Goal: Task Accomplishment & Management: Manage account settings

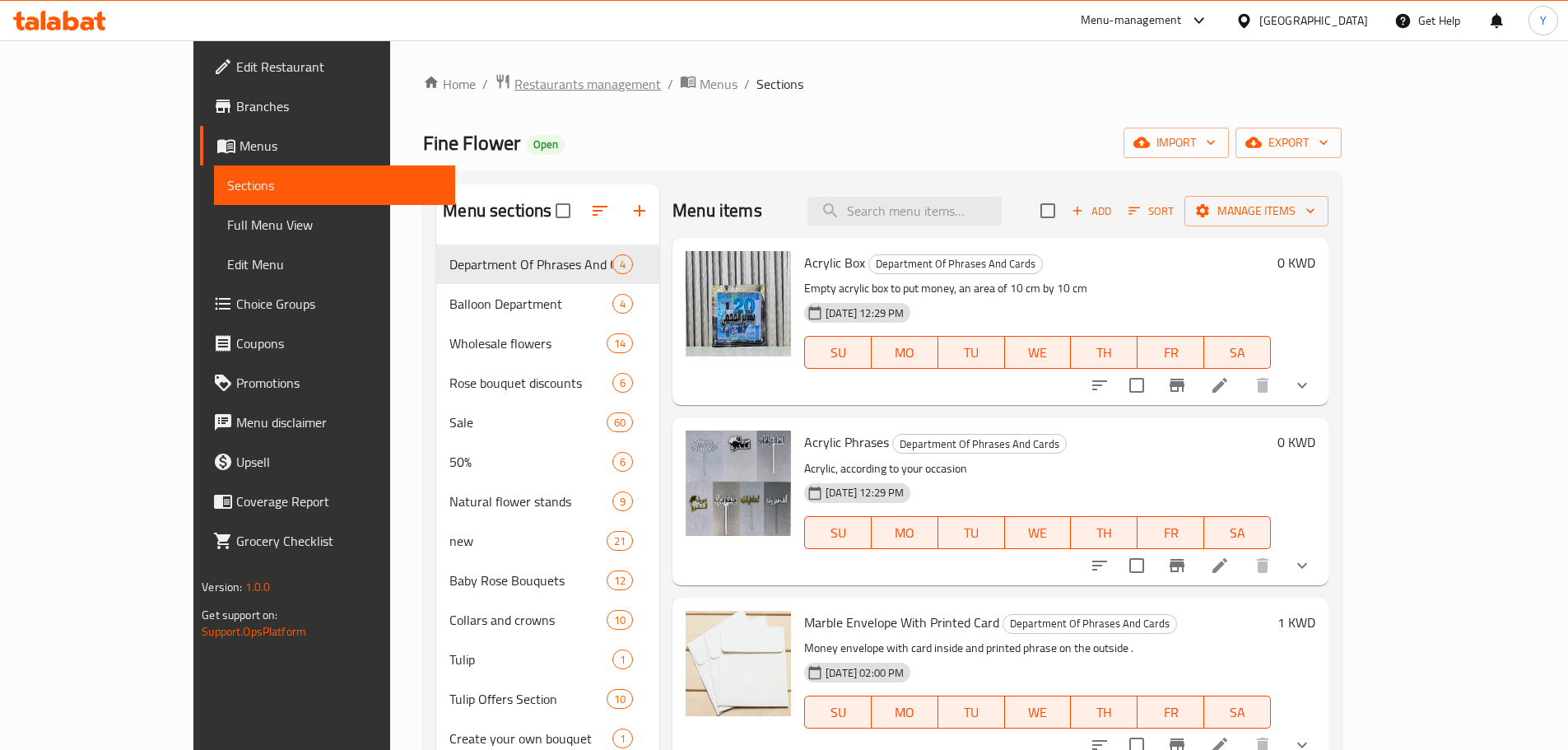
click at [515, 89] on span "Restaurants management" at bounding box center [588, 83] width 147 height 20
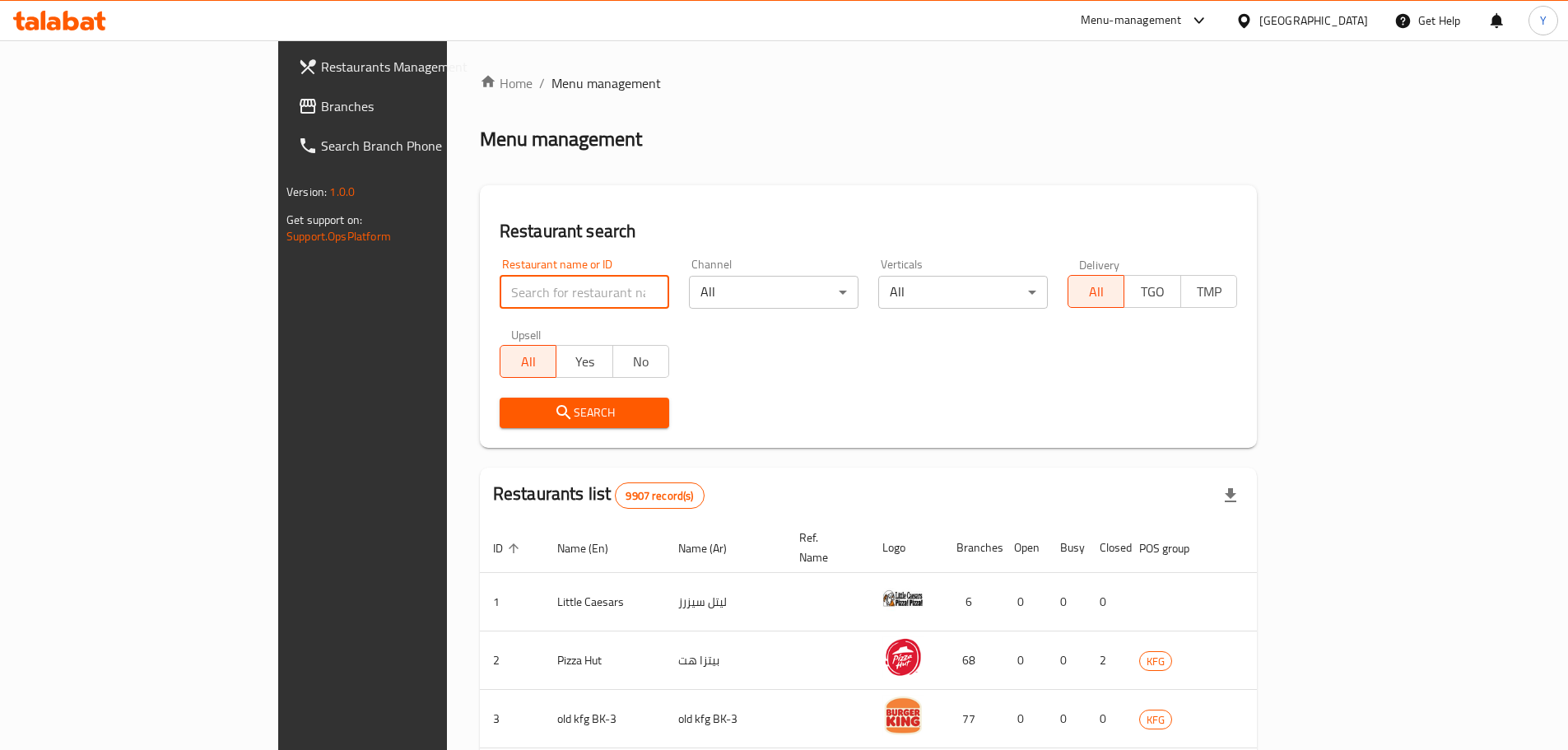
click at [499, 299] on input "search" at bounding box center [584, 292] width 170 height 33
type input "nisha"
click button "Search" at bounding box center [584, 413] width 170 height 31
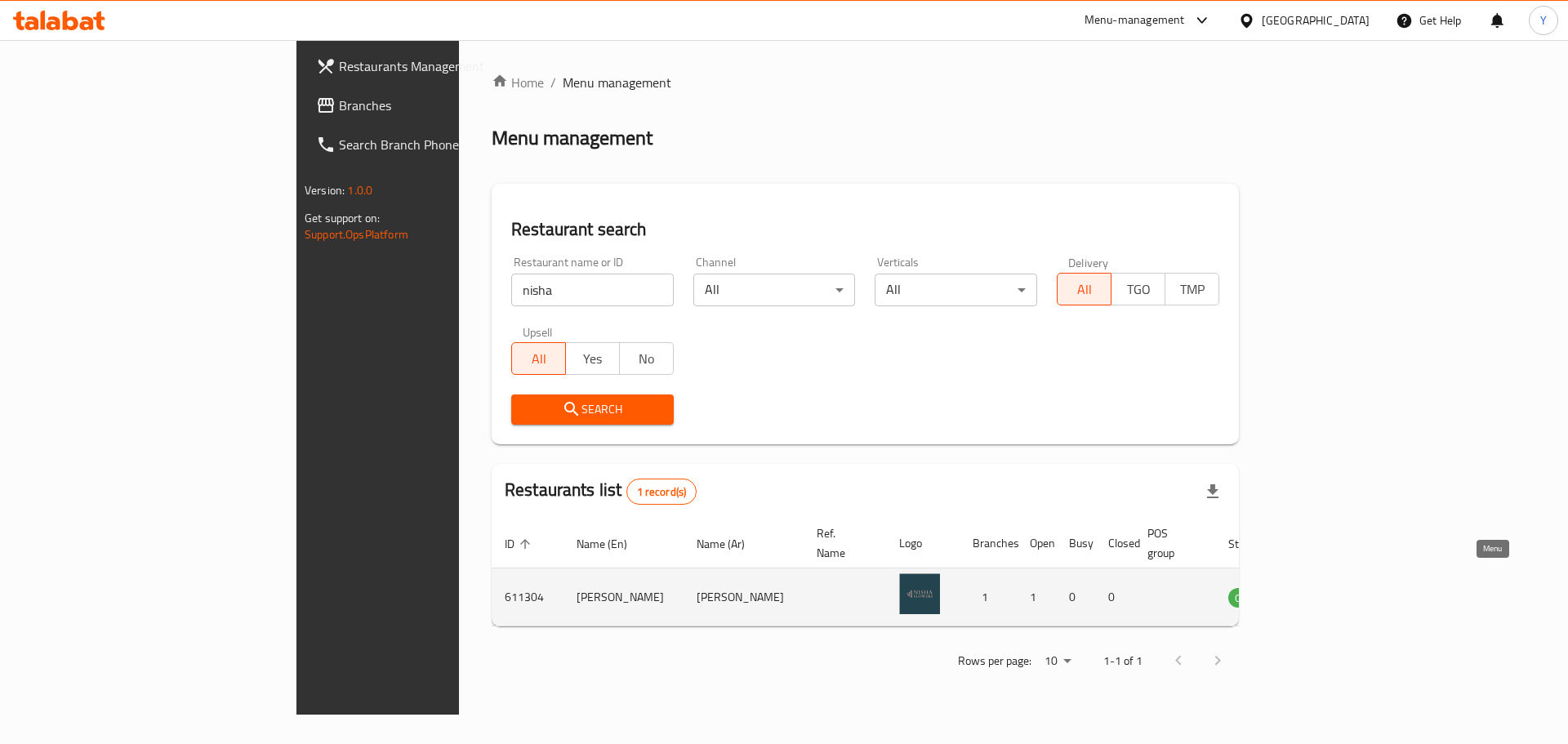
click at [1242, 567] on icon "enhanced table" at bounding box center [1324, 597] width 20 height 20
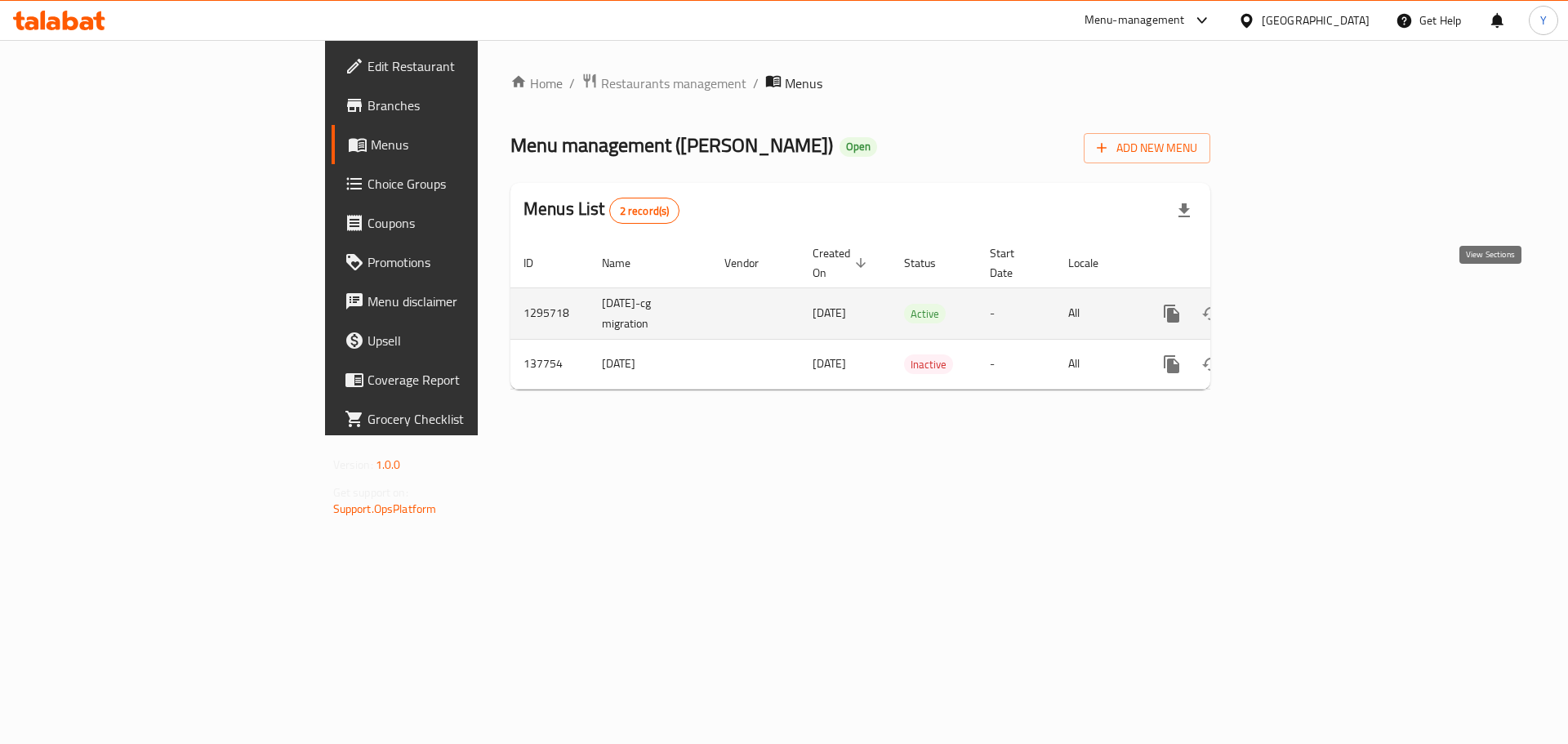
click at [1242, 304] on icon "enhanced table" at bounding box center [1290, 313] width 20 height 20
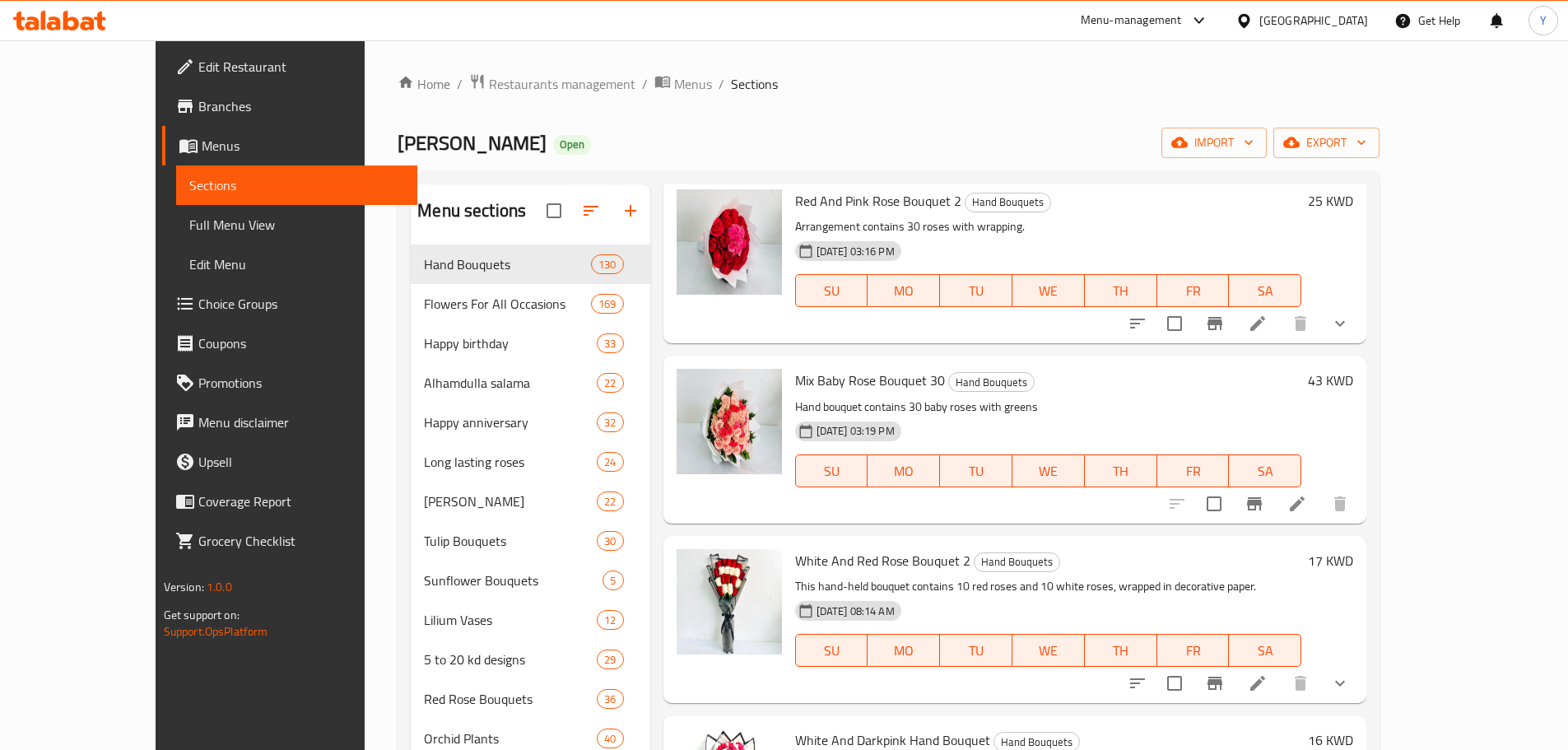
scroll to position [63, 0]
click at [799, 147] on div "[PERSON_NAME] Open import export" at bounding box center [888, 143] width 982 height 31
click at [1222, 6] on div "Menu-management" at bounding box center [1145, 21] width 154 height 39
click at [1209, 16] on icon at bounding box center [1199, 20] width 20 height 20
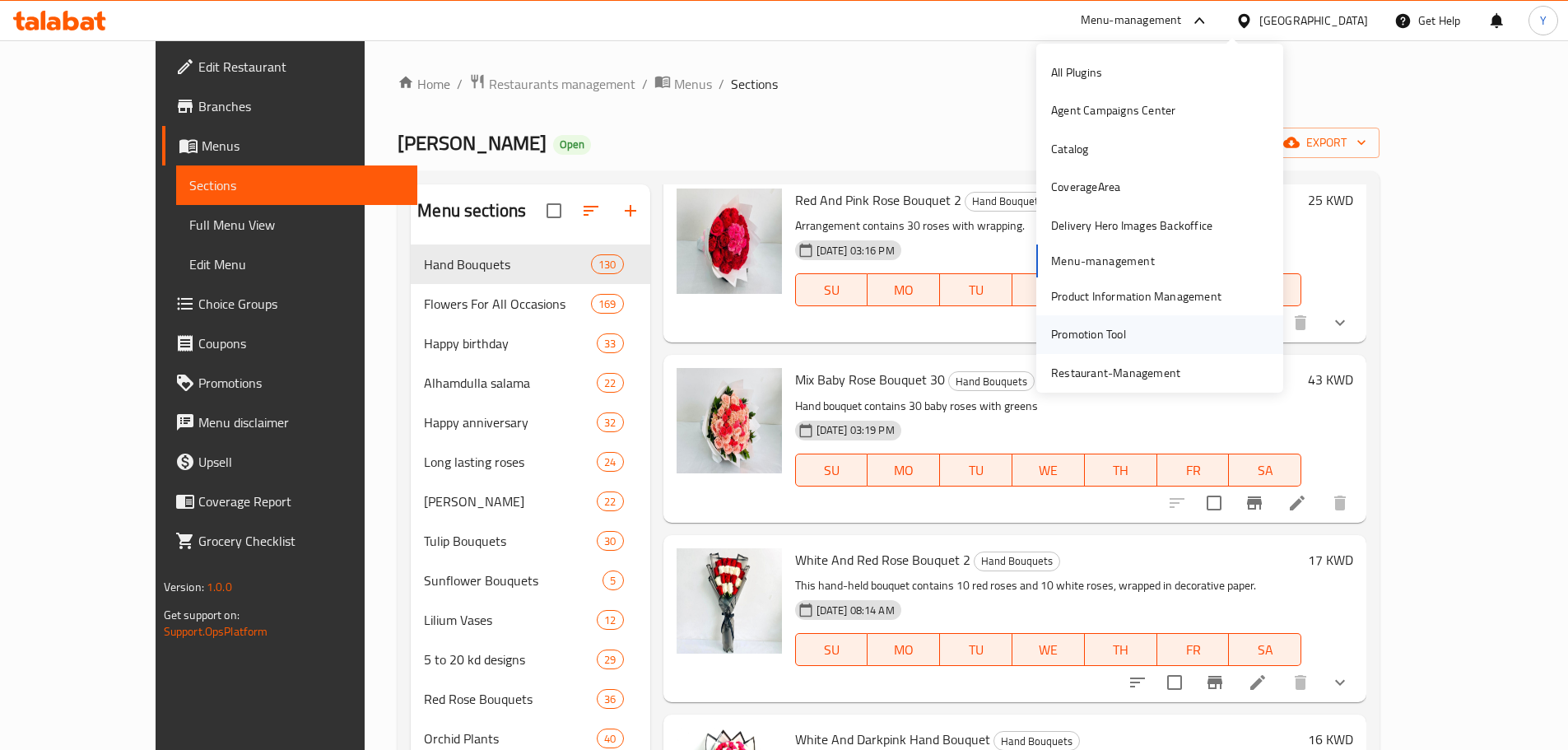
scroll to position [86, 0]
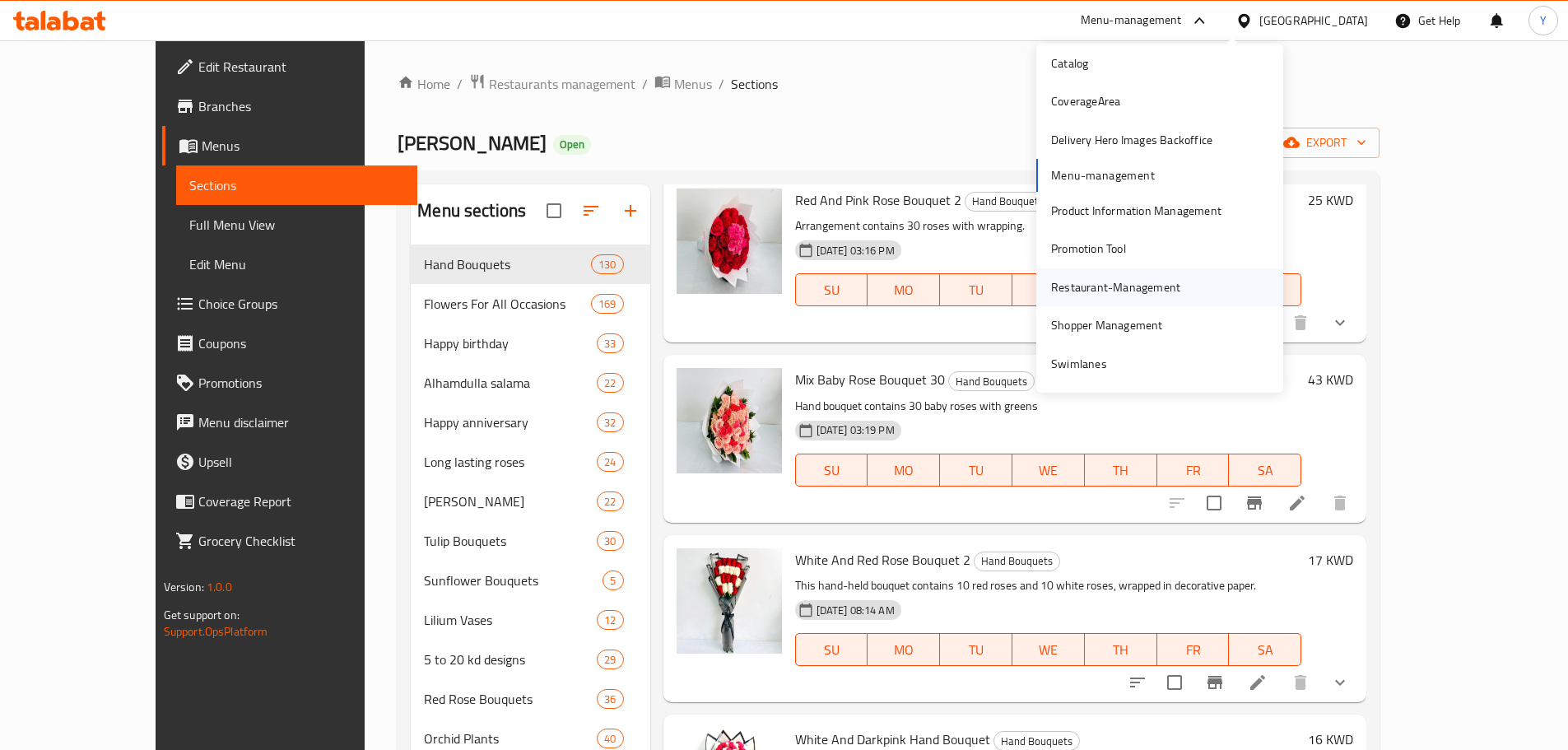
click at [1127, 294] on div "Restaurant-Management" at bounding box center [1115, 287] width 130 height 18
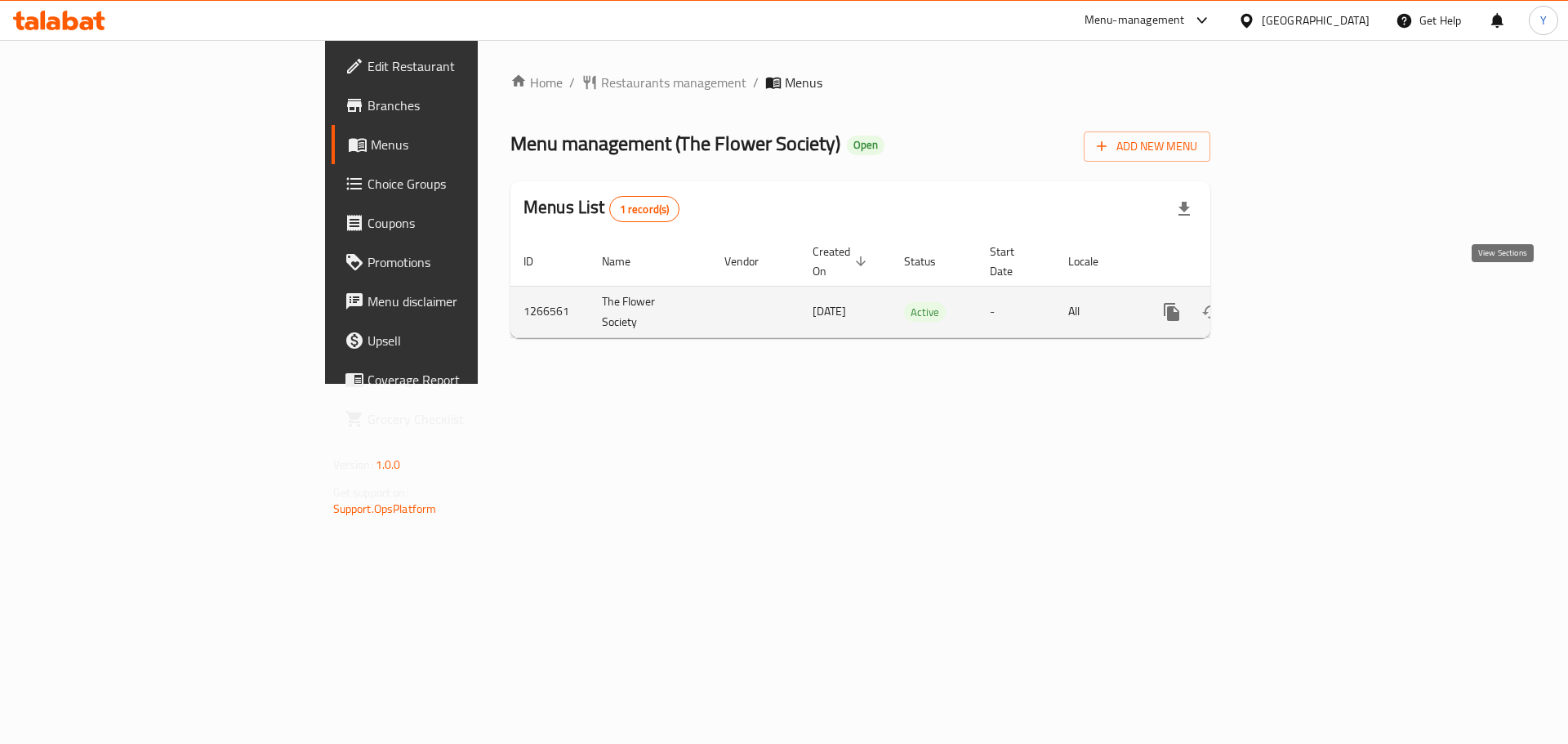
click at [1309, 293] on link "enhanced table" at bounding box center [1290, 312] width 39 height 39
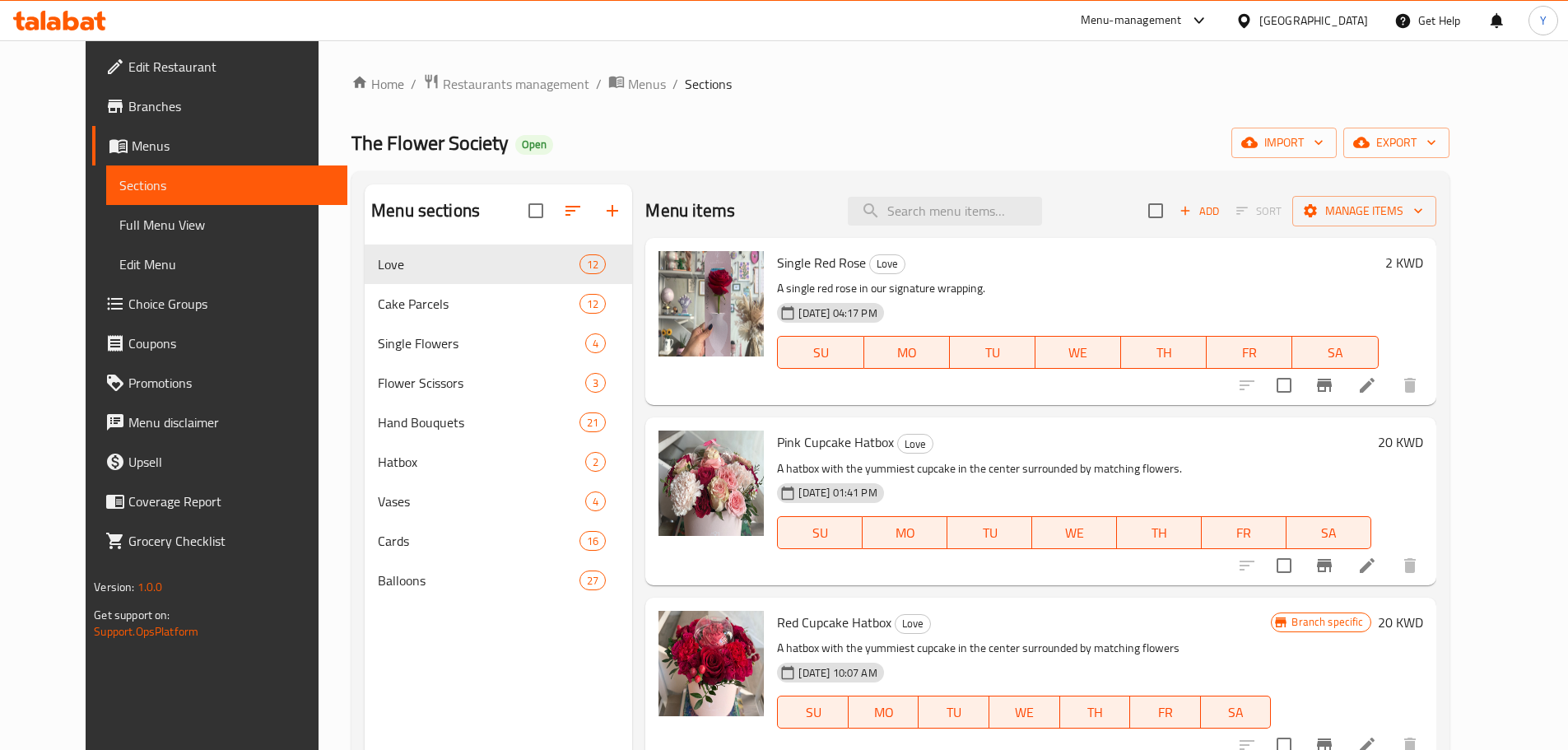
click at [1039, 139] on div "The Flower Society Open import export" at bounding box center [901, 143] width 1098 height 31
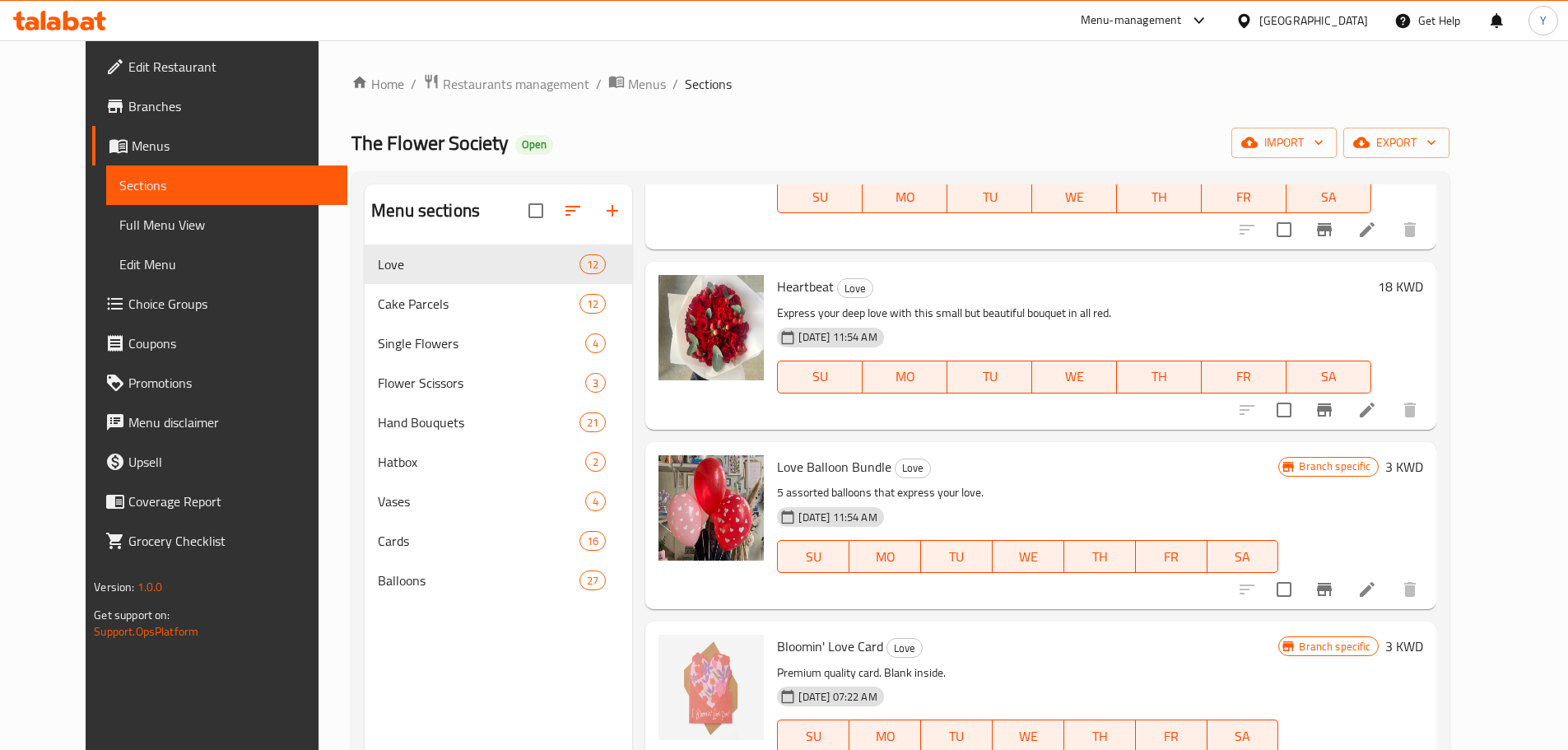
scroll to position [1511, 0]
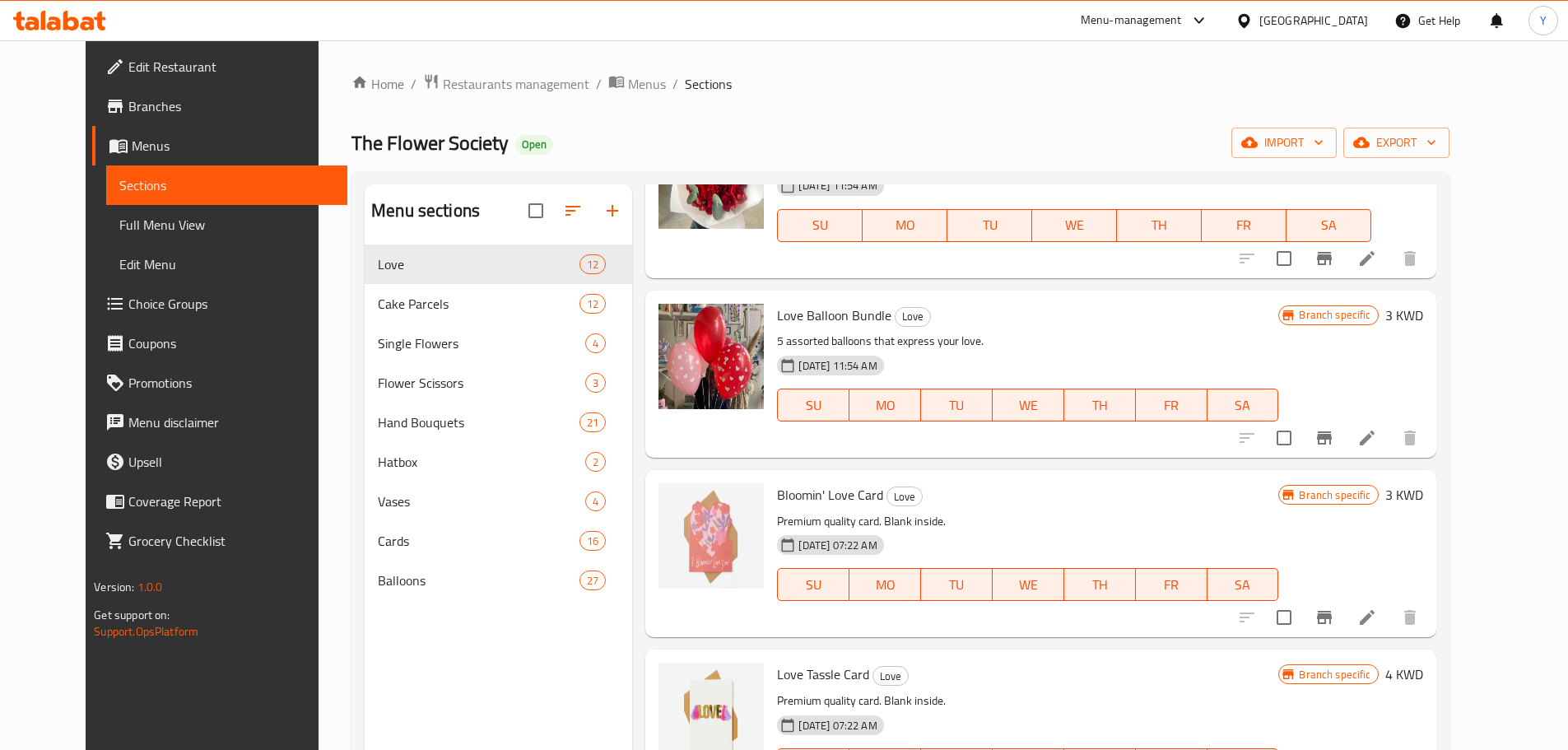
click at [1109, 483] on h6 "Bloomin' Love Card Love" at bounding box center [1028, 494] width 501 height 23
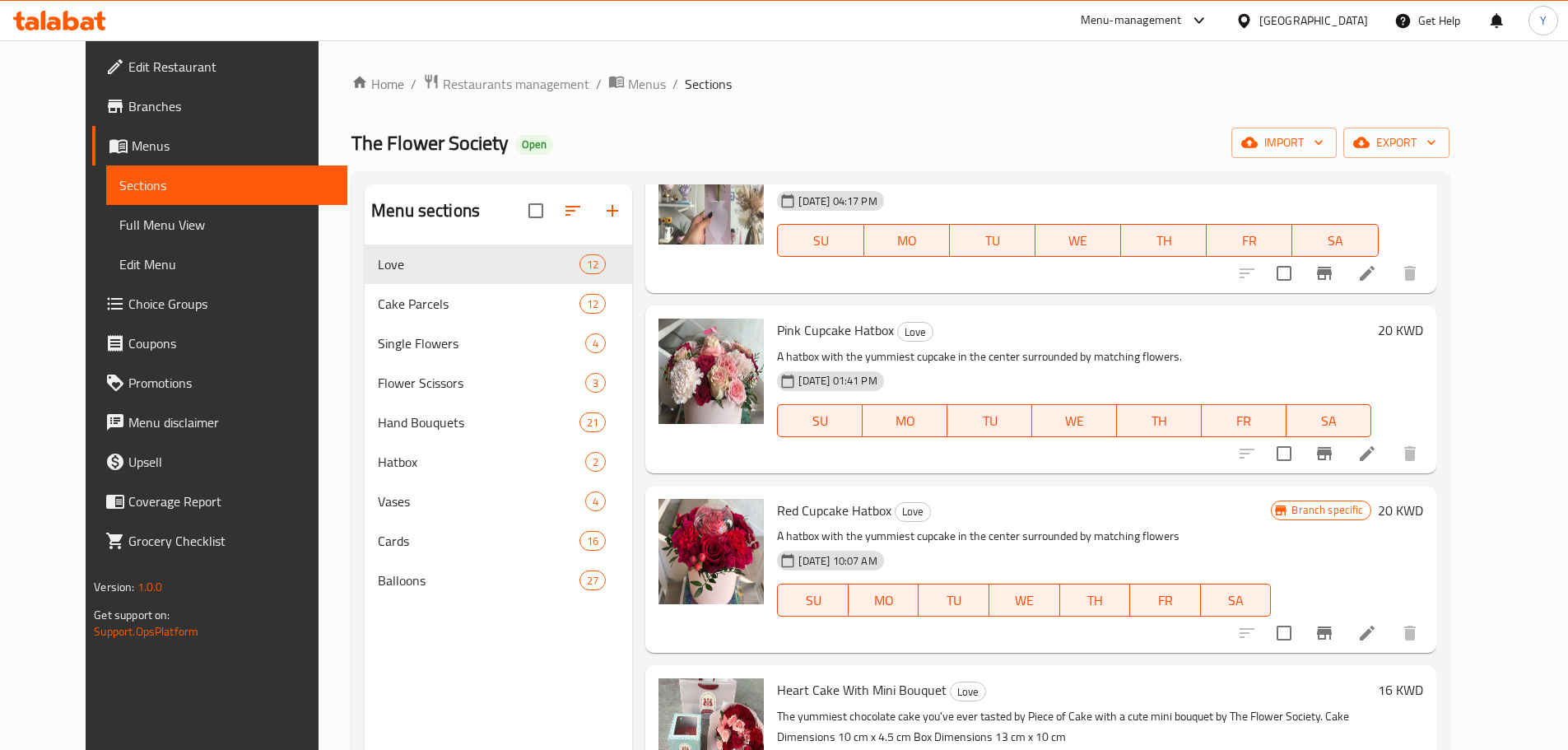
scroll to position [0, 0]
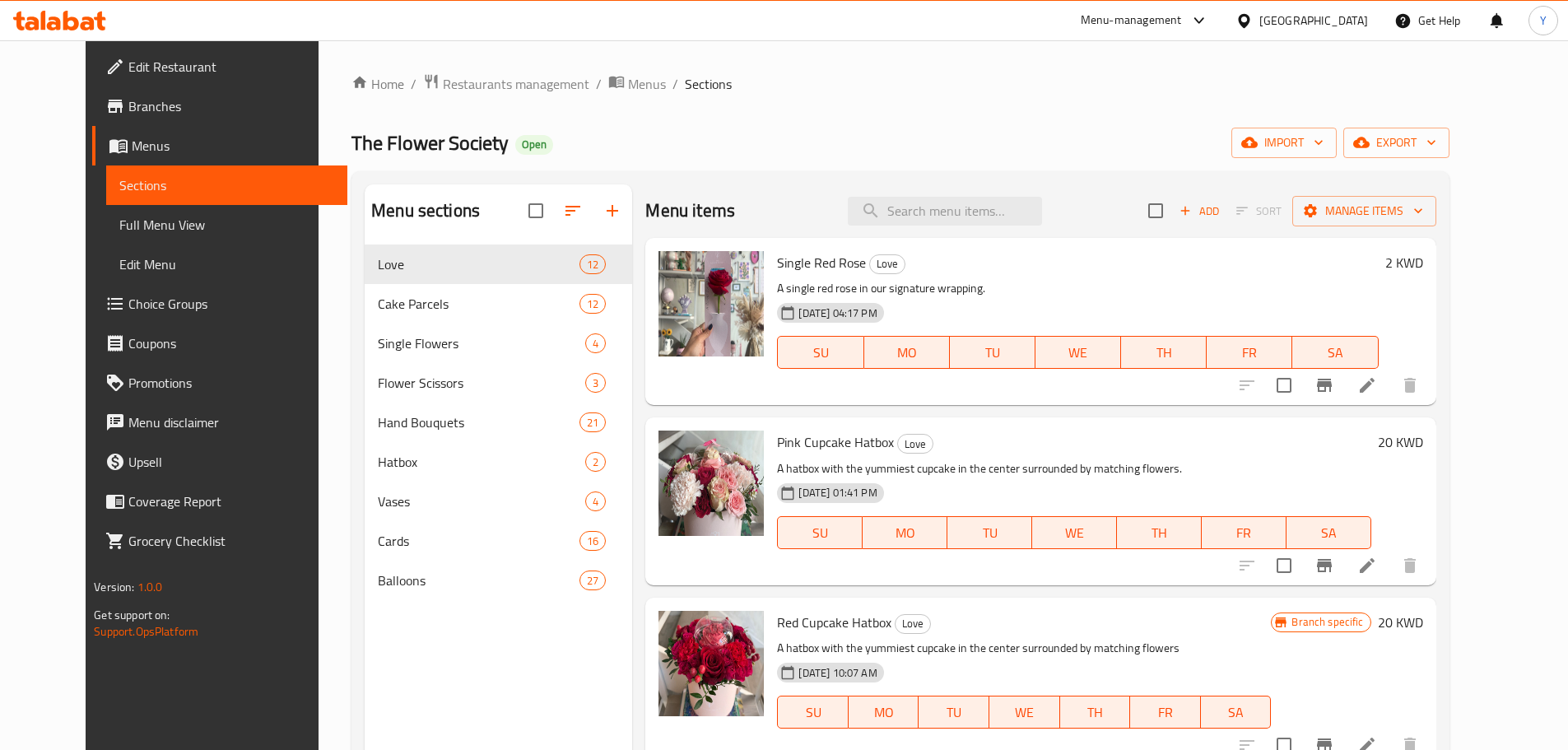
drag, startPoint x: 1053, startPoint y: 259, endPoint x: 1045, endPoint y: 259, distance: 8.0
click at [1045, 259] on h6 "Single Red Rose Love" at bounding box center [1077, 263] width 600 height 23
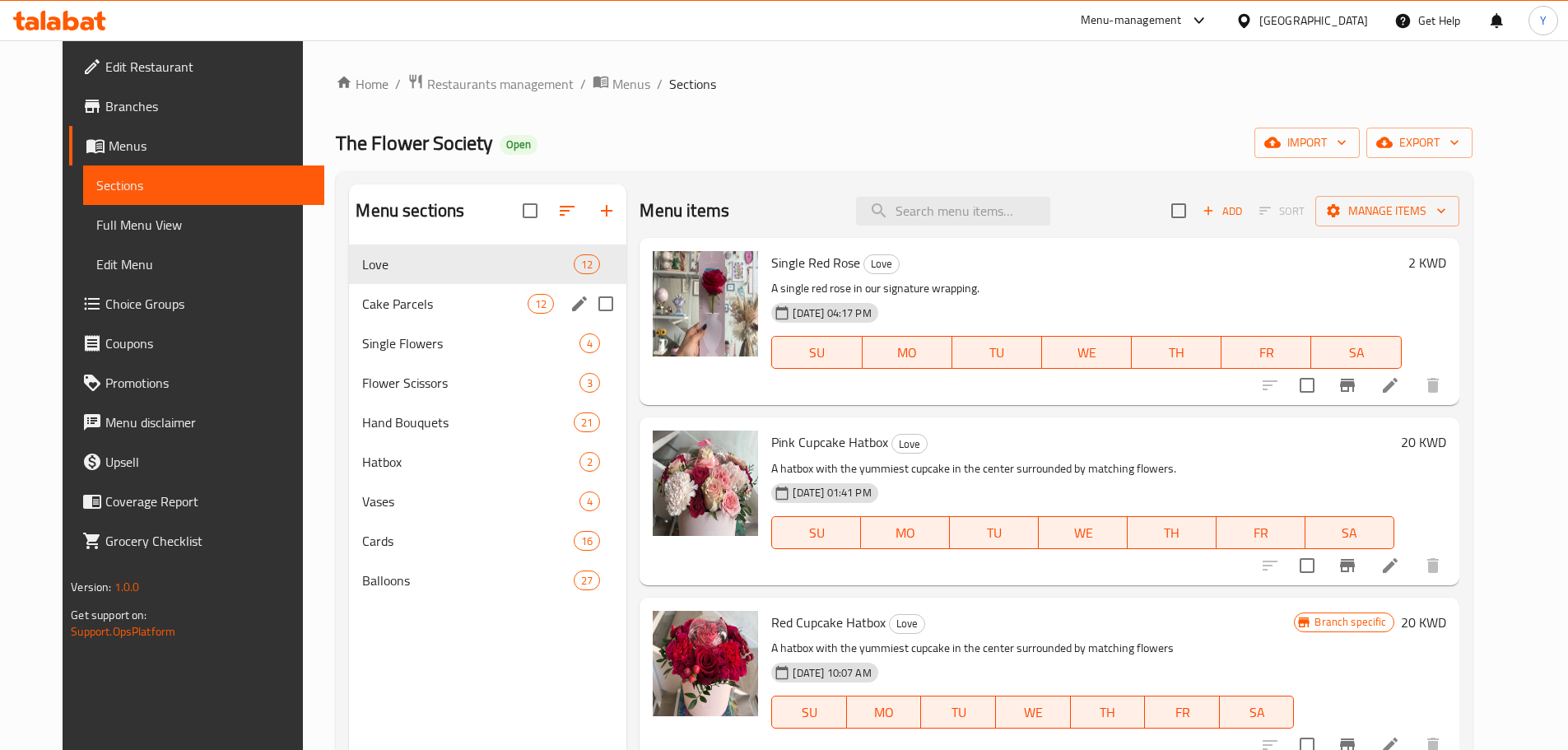
click at [437, 322] on div "Cake Parcels 12" at bounding box center [487, 304] width 277 height 39
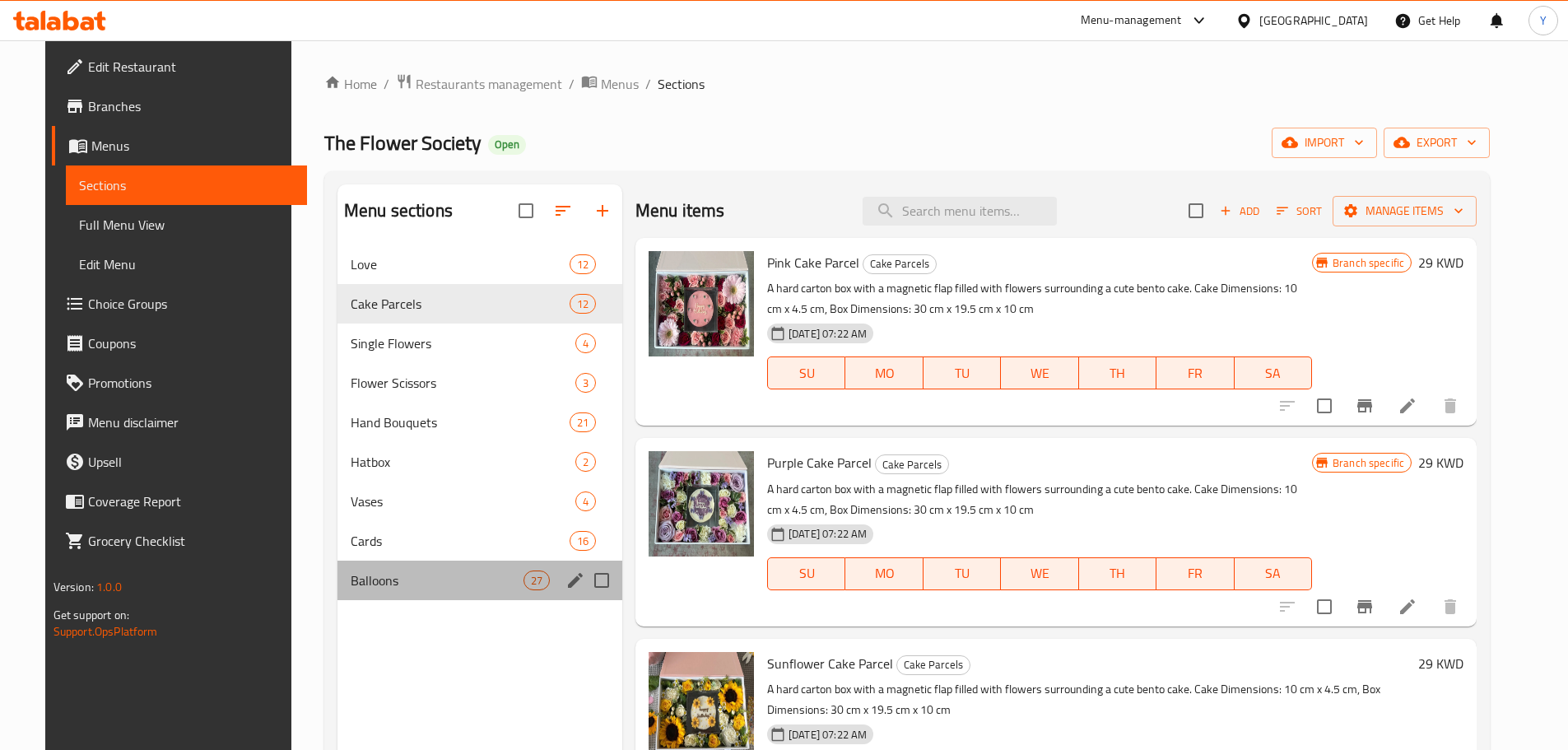
click at [458, 593] on div "Balloons 27" at bounding box center [479, 580] width 285 height 39
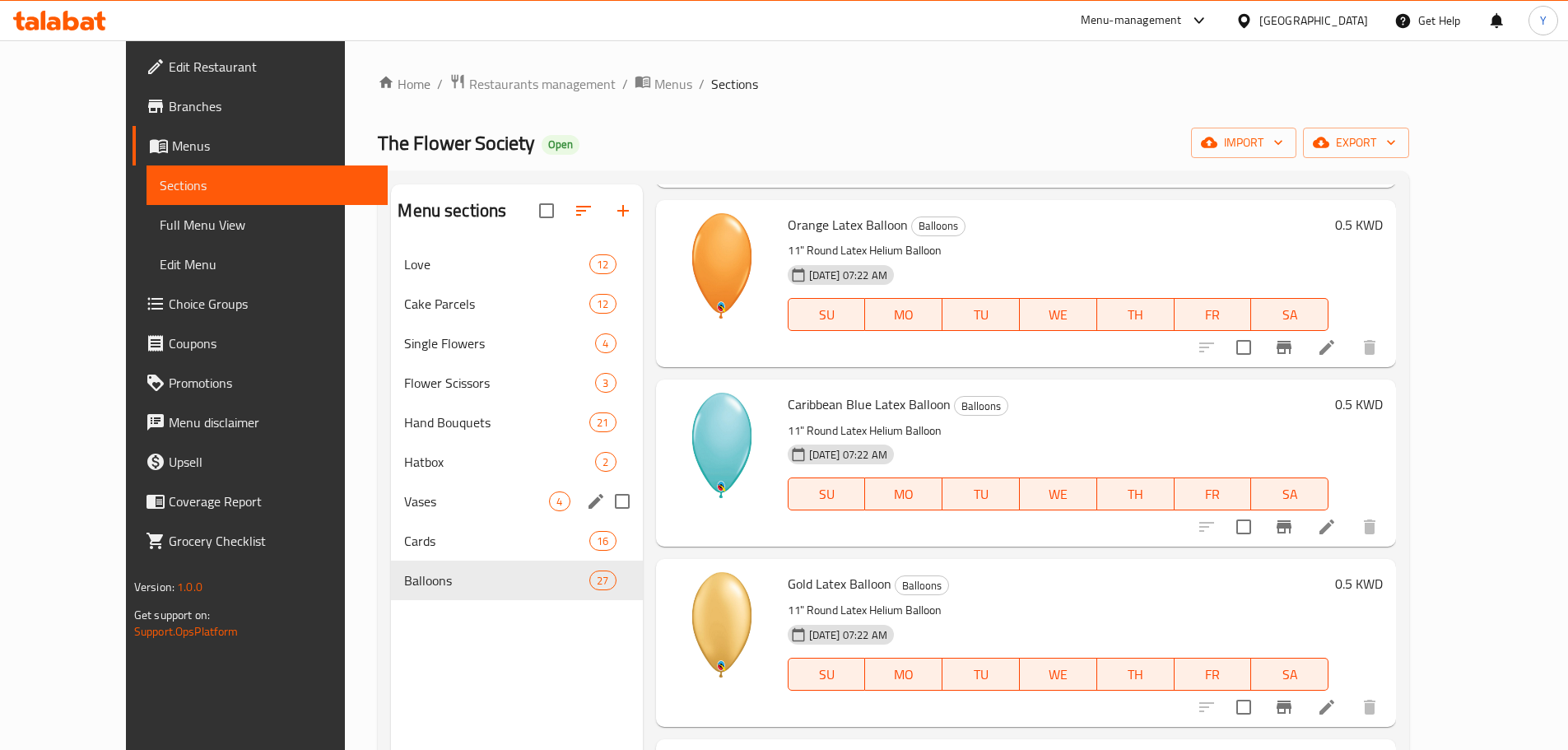
click at [391, 488] on div "Vases 4" at bounding box center [516, 501] width 251 height 39
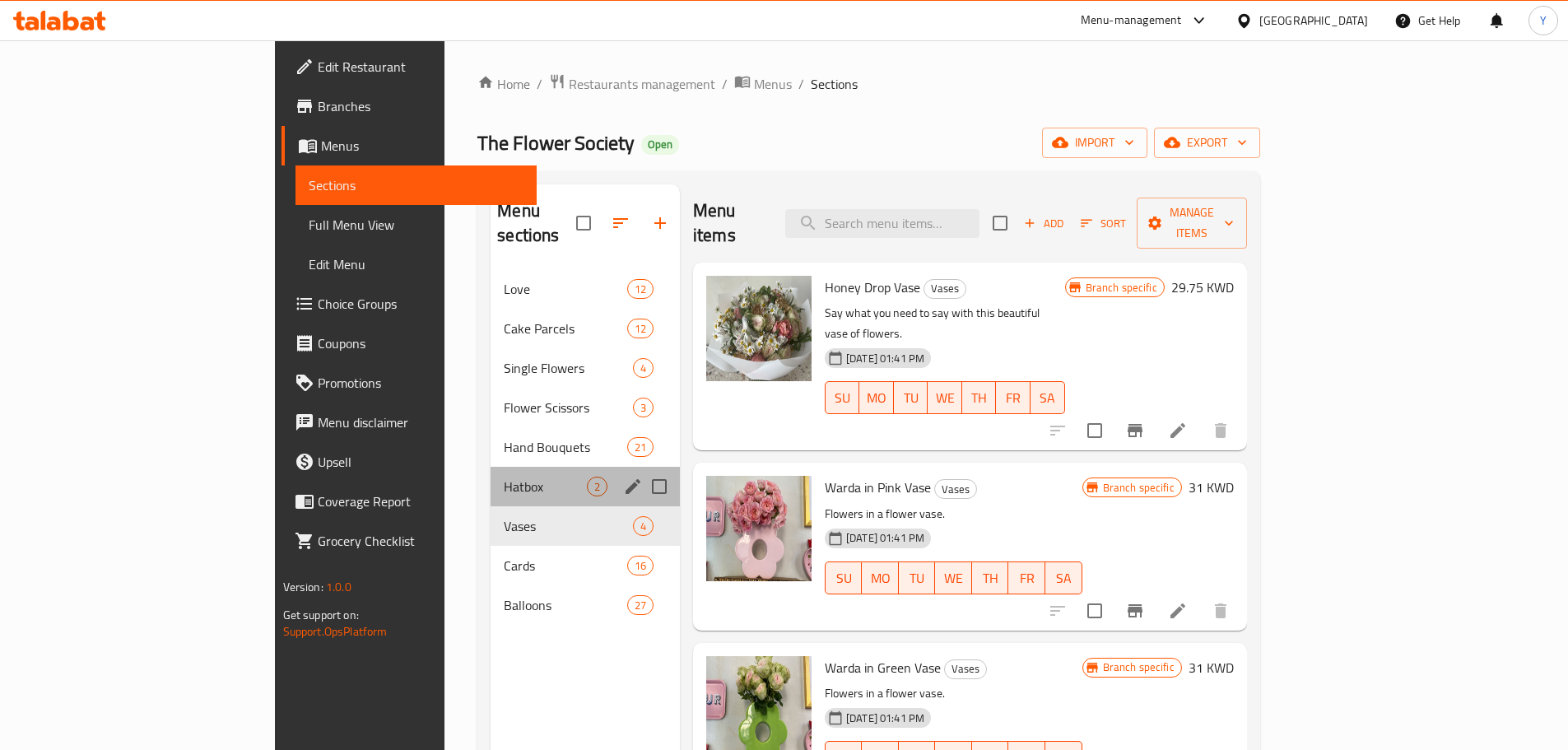
click at [491, 476] on div "Hatbox 2" at bounding box center [585, 487] width 190 height 39
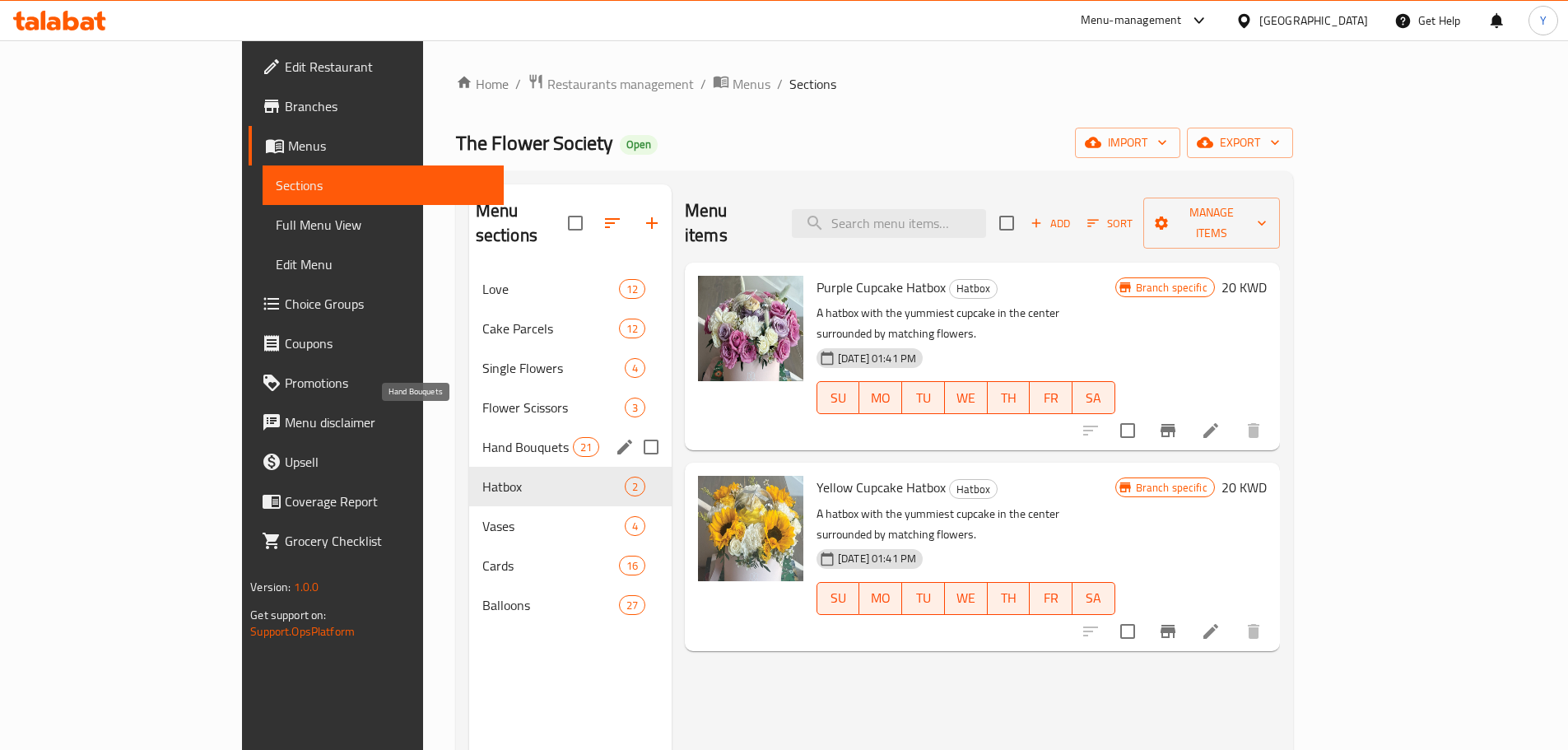
click at [482, 438] on span "Hand Bouquets" at bounding box center [528, 447] width 91 height 20
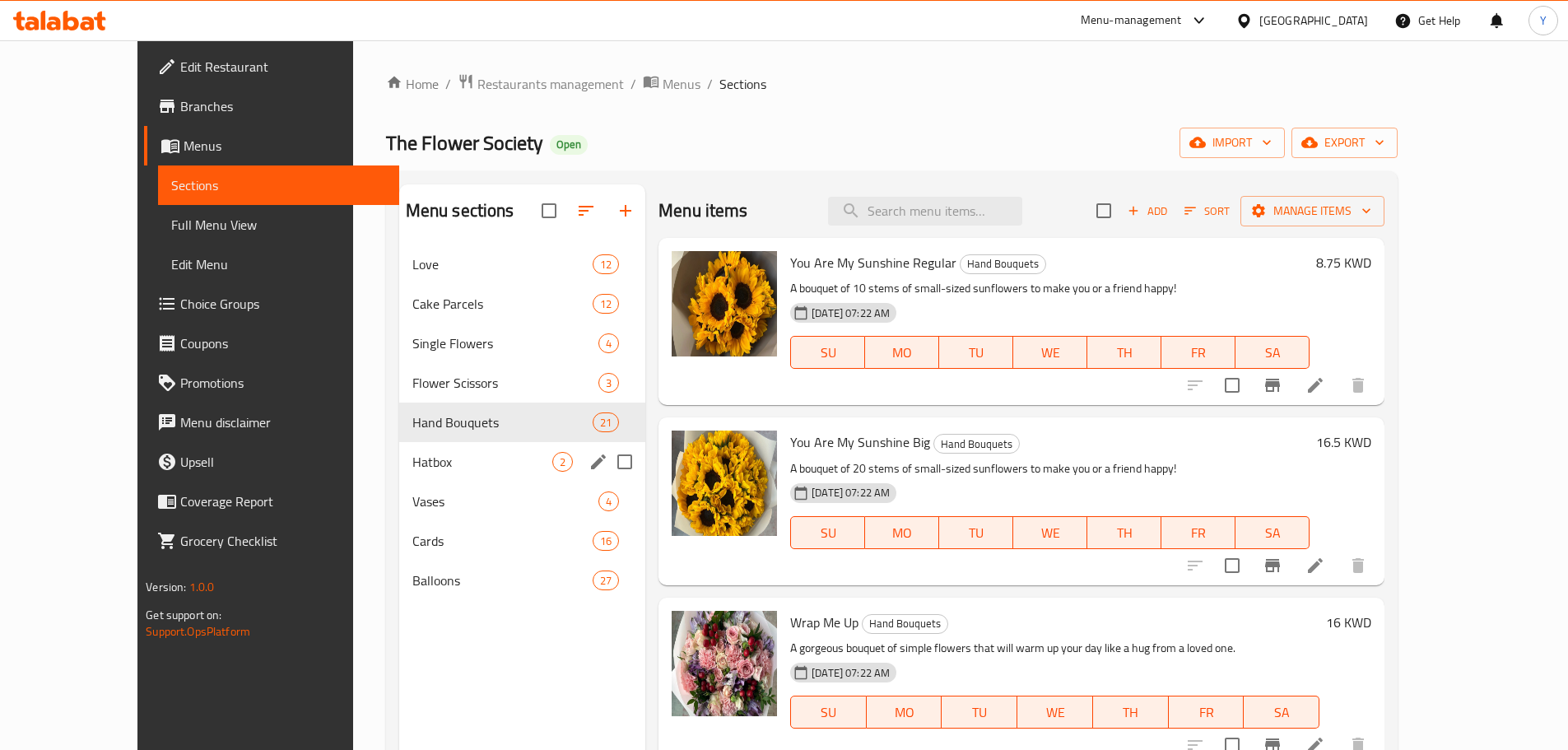
click at [443, 475] on div "Hatbox 2" at bounding box center [522, 462] width 246 height 39
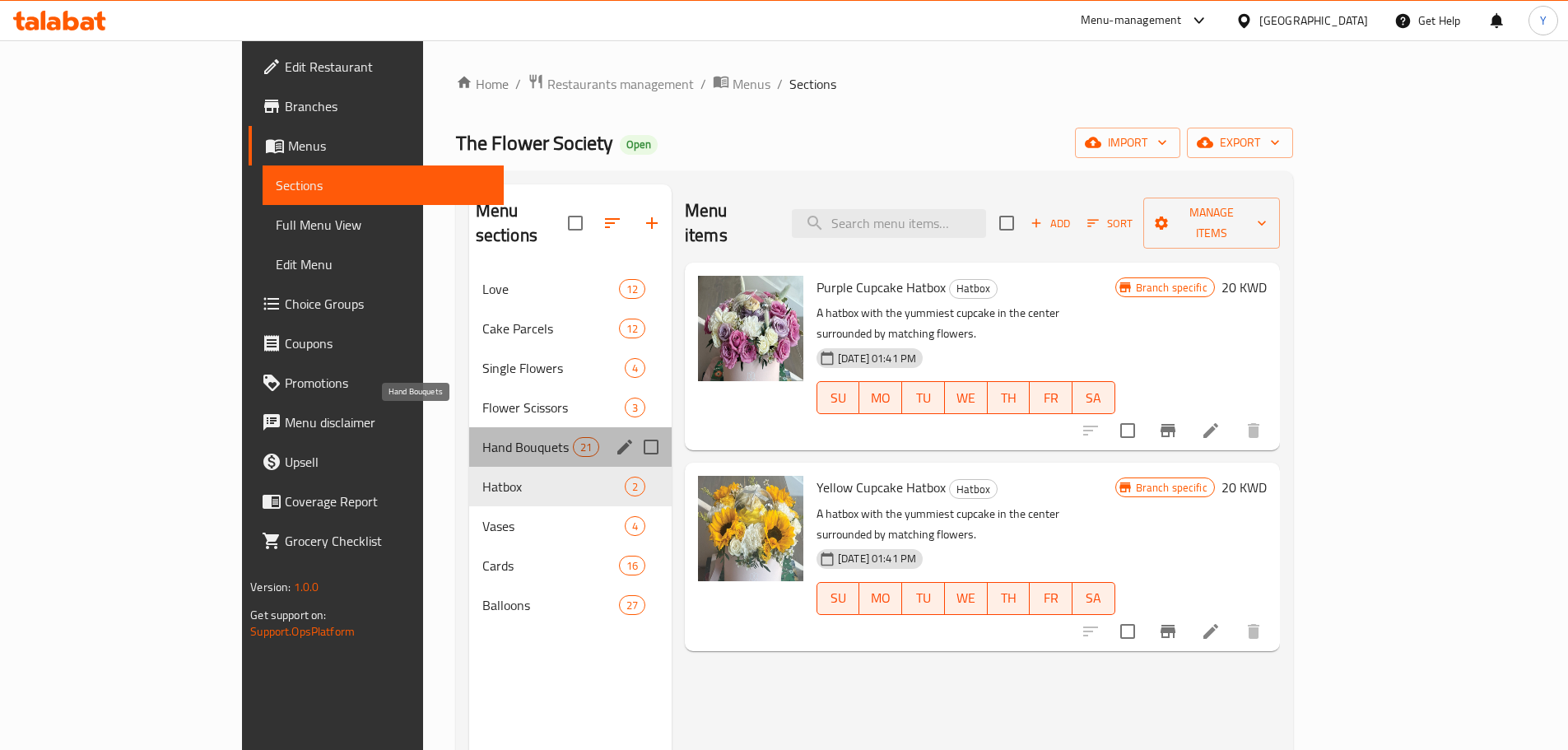
click at [482, 438] on span "Hand Bouquets" at bounding box center [528, 447] width 91 height 20
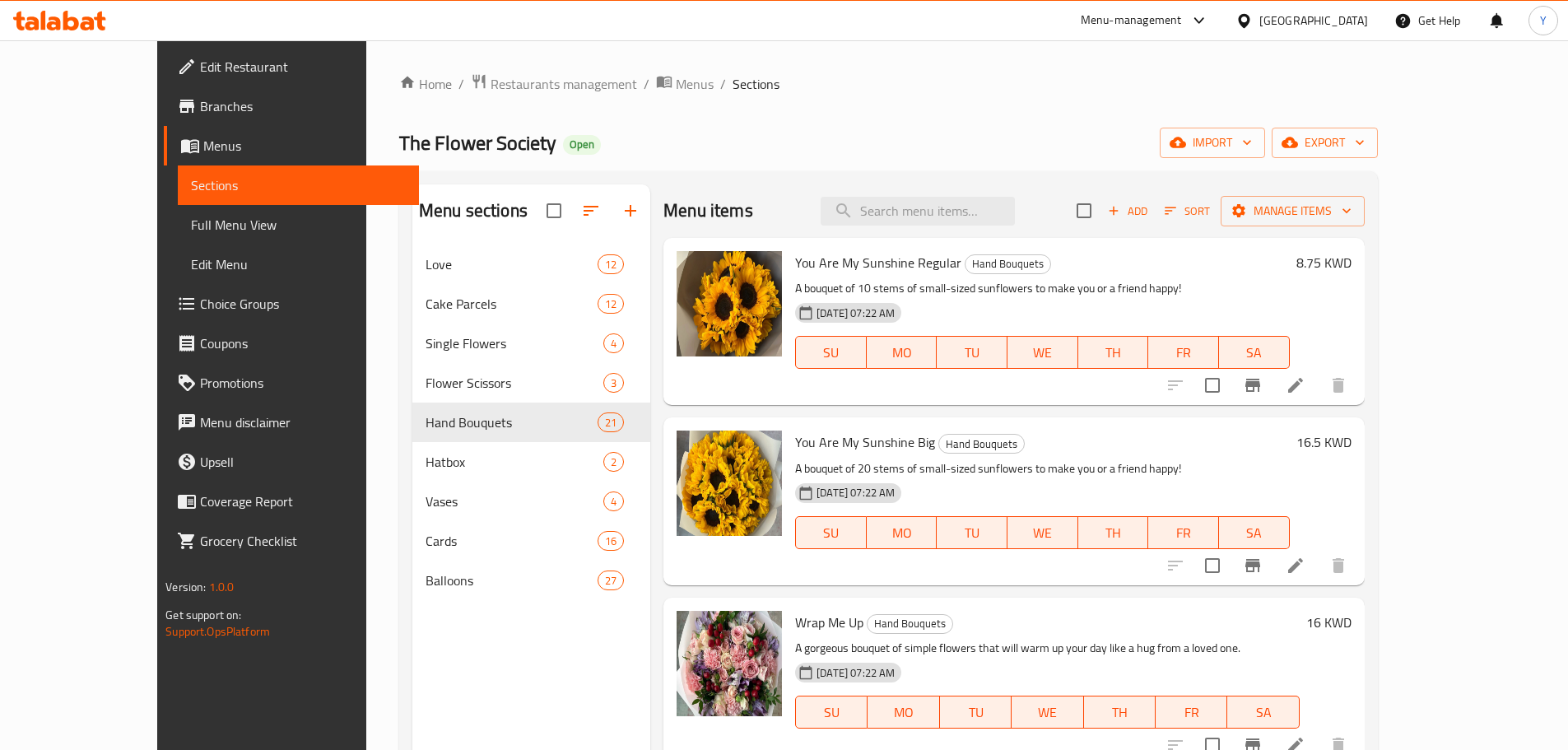
click at [968, 125] on div "Home / Restaurants management / Menus / Sections The Flower Society Open import…" at bounding box center [888, 510] width 979 height 874
click at [1209, 22] on div at bounding box center [1196, 20] width 27 height 20
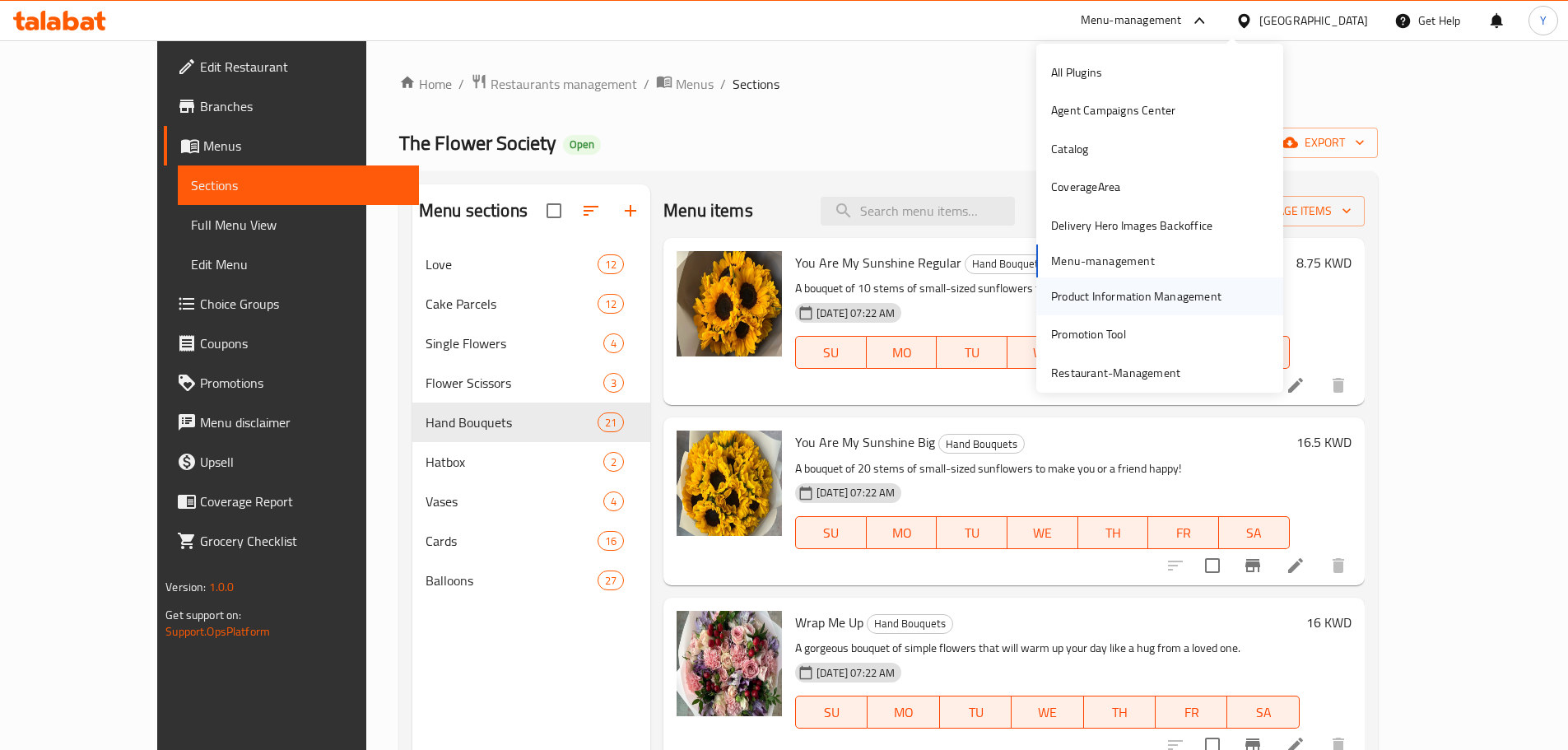
scroll to position [86, 0]
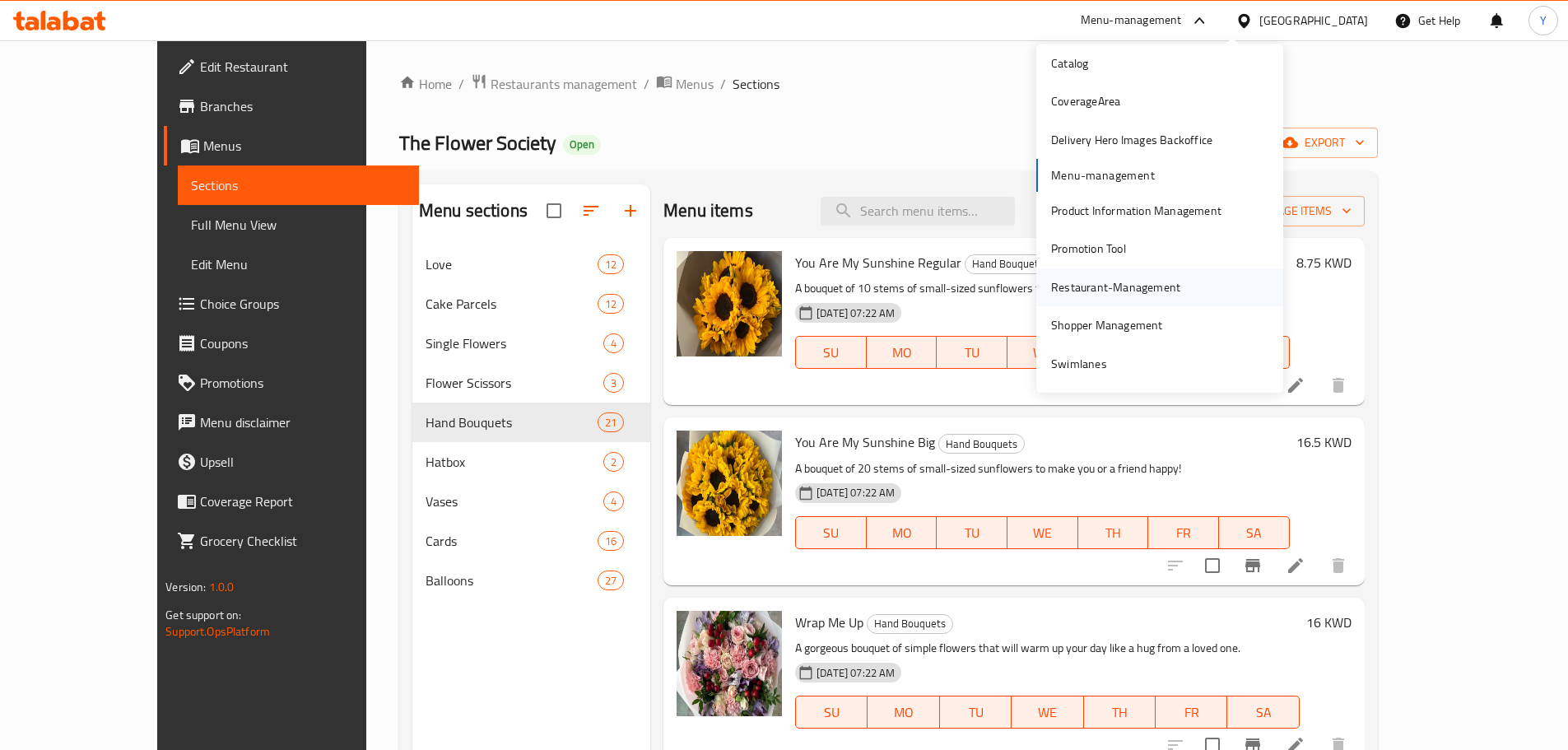
click at [1125, 287] on div "Restaurant-Management" at bounding box center [1115, 287] width 130 height 18
